Goal: Information Seeking & Learning: Learn about a topic

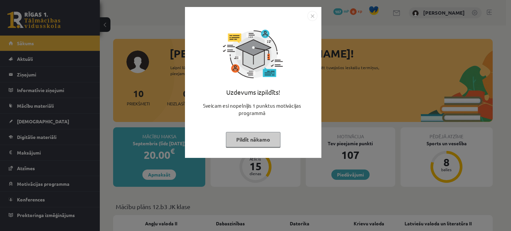
click at [311, 18] on img "Close" at bounding box center [312, 16] width 10 height 10
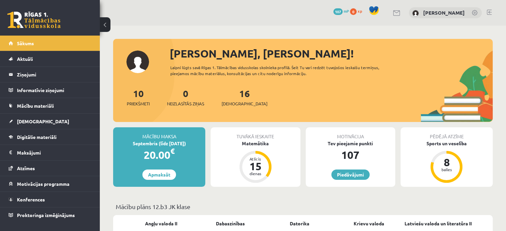
drag, startPoint x: 63, startPoint y: 0, endPoint x: 275, endPoint y: 7, distance: 212.5
click at [275, 7] on div "0 Dāvanas 107 mP 0 xp Gregors Pauliņš" at bounding box center [303, 13] width 406 height 26
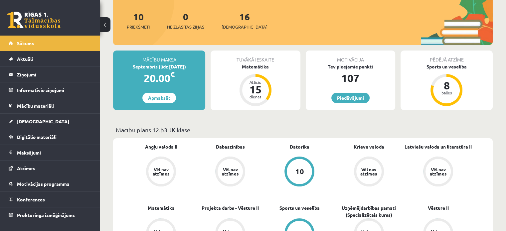
scroll to position [33, 0]
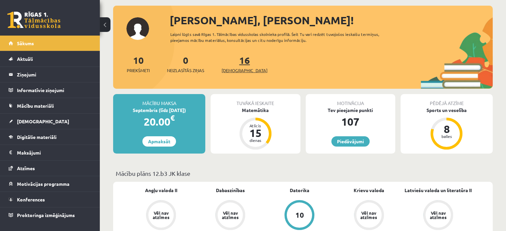
click at [242, 70] on span "[DEMOGRAPHIC_DATA]" at bounding box center [244, 70] width 46 height 7
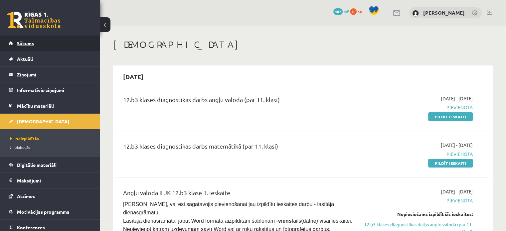
click at [35, 48] on link "Sākums" at bounding box center [50, 43] width 83 height 15
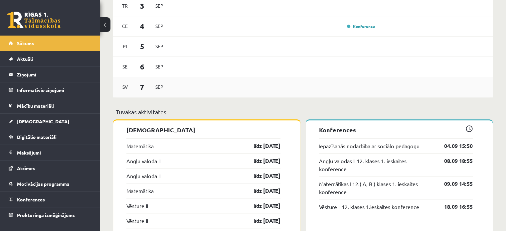
scroll to position [465, 0]
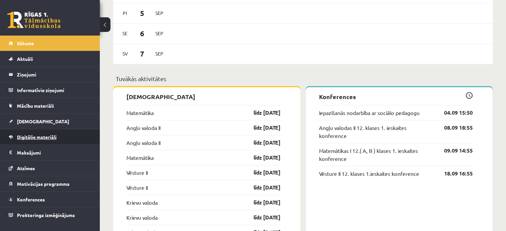
click at [74, 132] on link "Digitālie materiāli" at bounding box center [50, 136] width 83 height 15
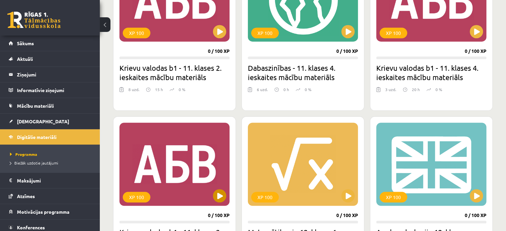
scroll to position [499, 0]
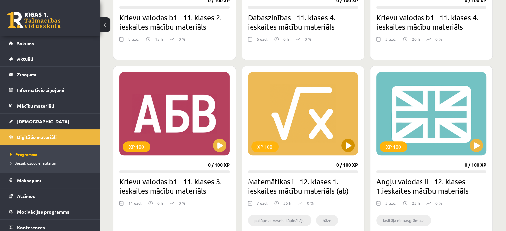
click at [338, 140] on div "XP 100" at bounding box center [303, 113] width 110 height 83
click at [320, 127] on div "XP 100" at bounding box center [303, 113] width 110 height 83
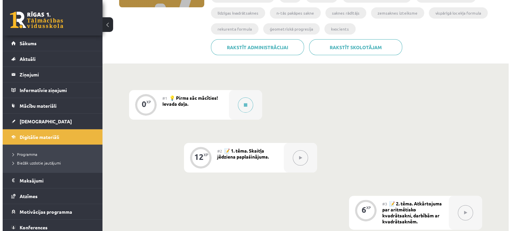
scroll to position [133, 0]
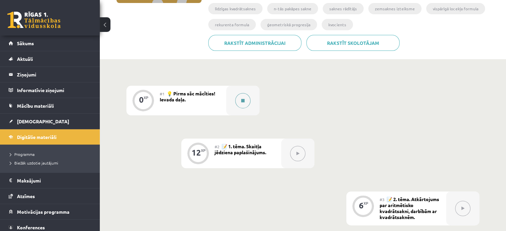
click at [244, 100] on icon at bounding box center [242, 101] width 3 height 4
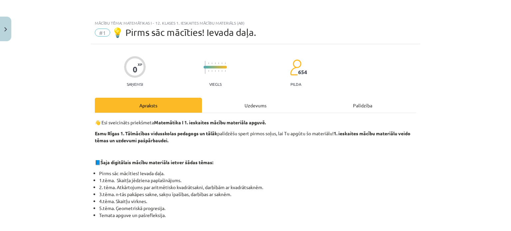
click at [243, 105] on div "Uzdevums" at bounding box center [255, 105] width 107 height 15
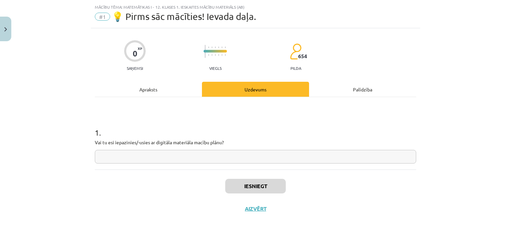
scroll to position [17, 0]
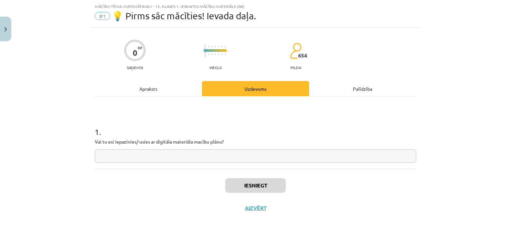
click at [160, 153] on input "text" at bounding box center [255, 156] width 321 height 14
click at [146, 84] on div "Apraksts" at bounding box center [148, 88] width 107 height 15
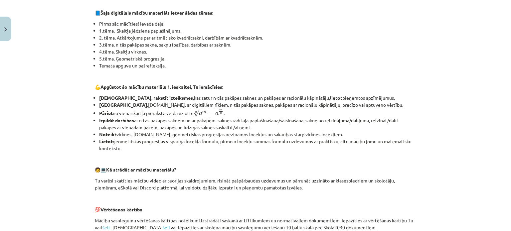
scroll to position [249, 0]
